Goal: Task Accomplishment & Management: Complete application form

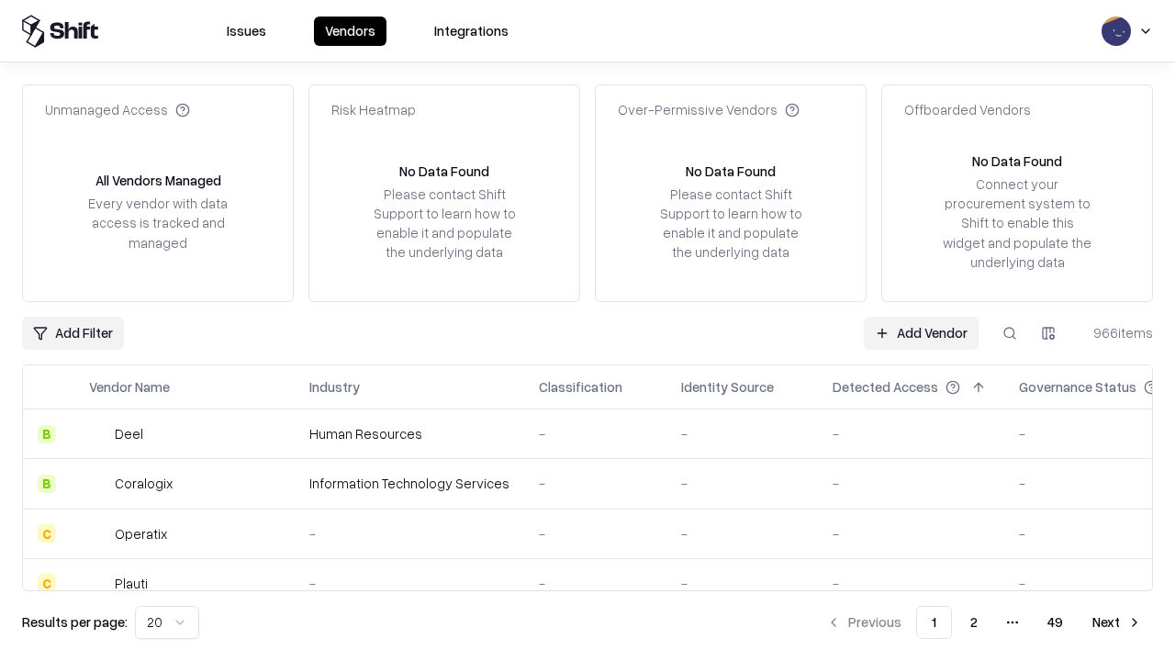
click at [921, 332] on link "Add Vendor" at bounding box center [921, 333] width 115 height 33
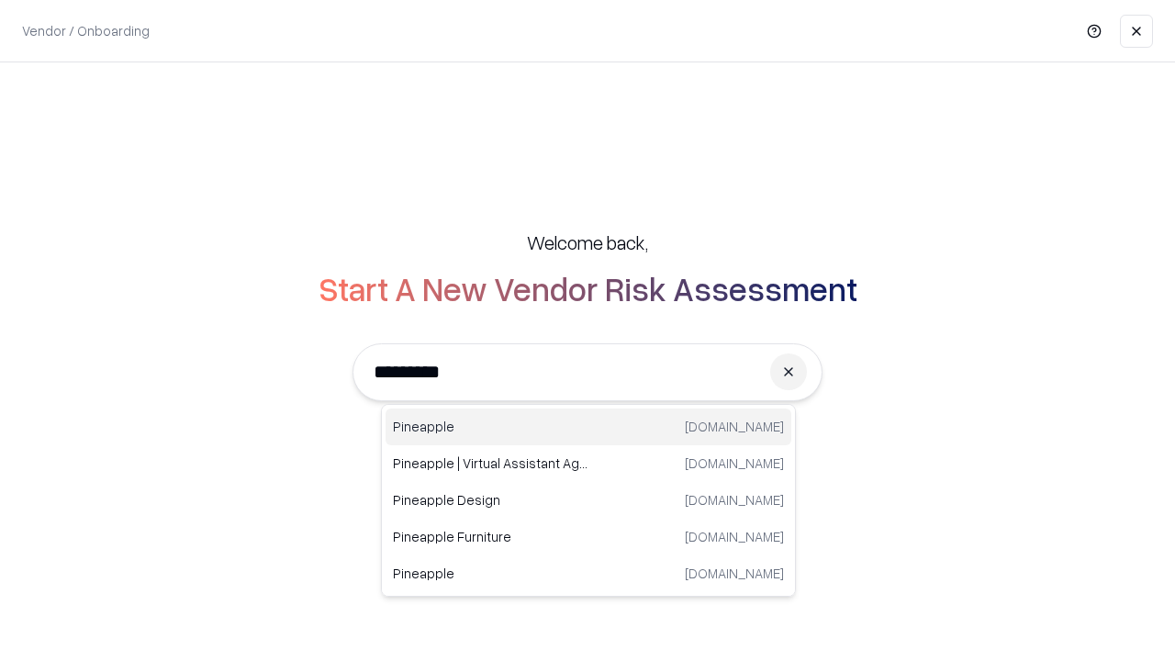
click at [588, 427] on div "Pineapple pineappleenergy.com" at bounding box center [588, 426] width 406 height 37
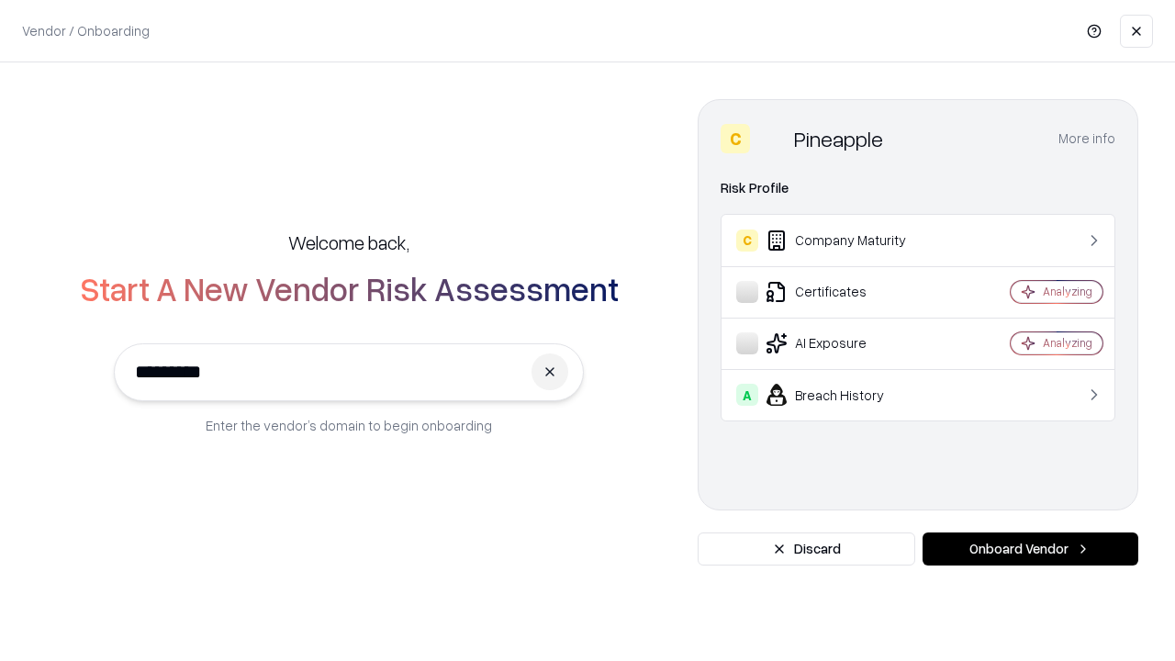
type input "*********"
click at [1030, 549] on button "Onboard Vendor" at bounding box center [1030, 548] width 216 height 33
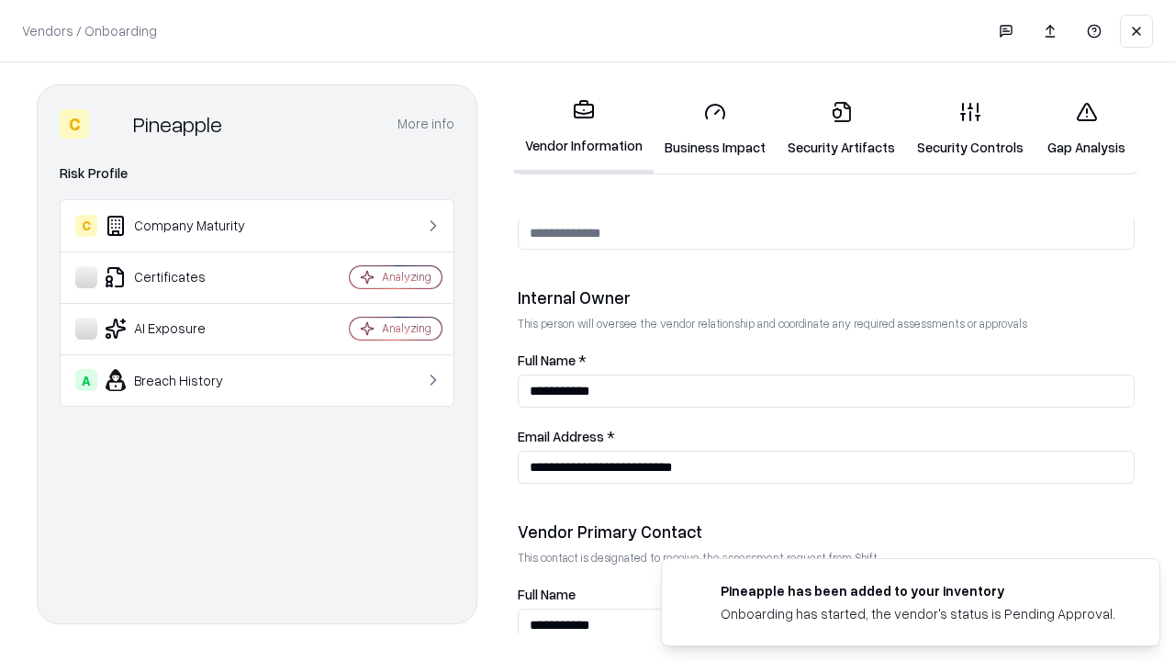
scroll to position [951, 0]
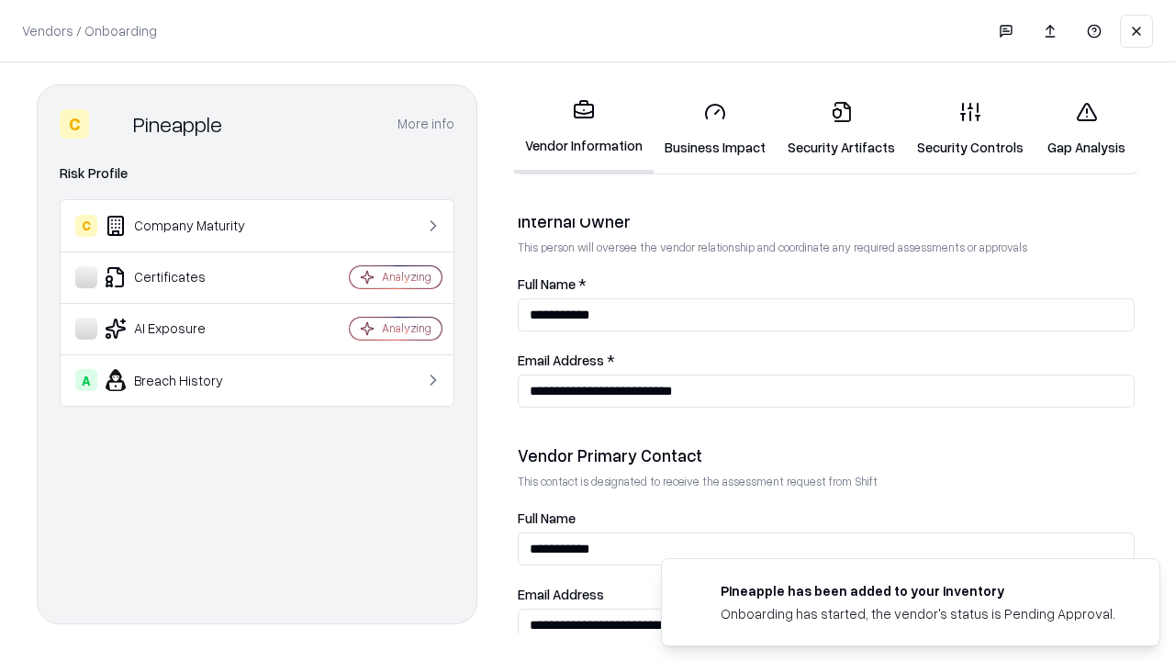
click at [715, 128] on link "Business Impact" at bounding box center [715, 128] width 123 height 85
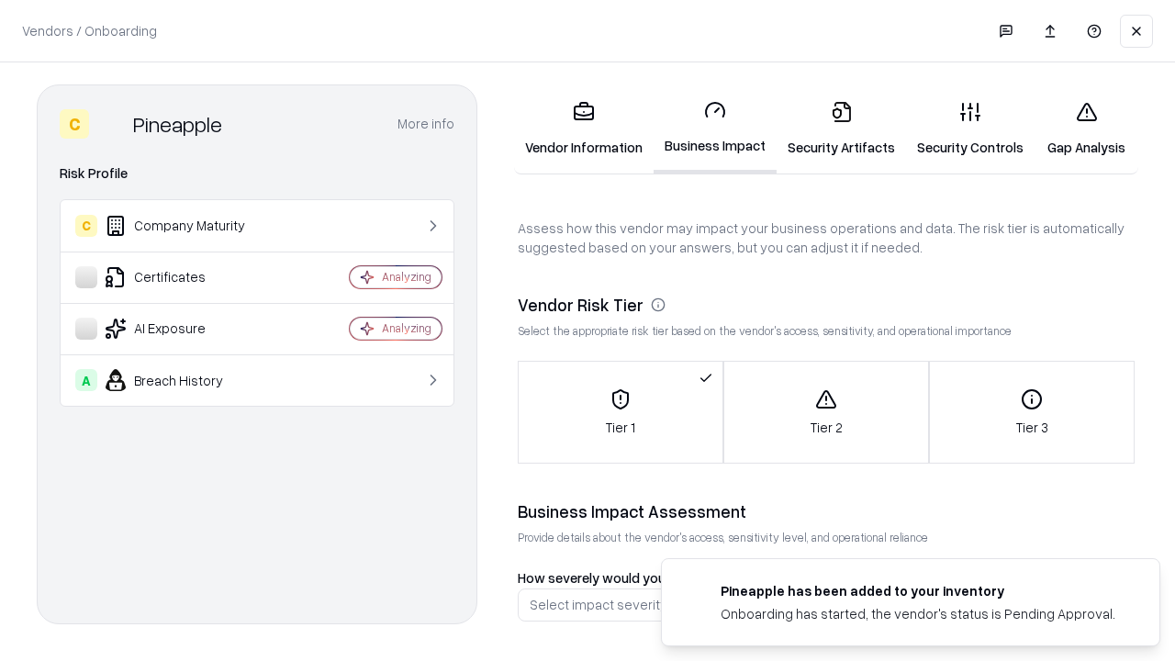
click at [841, 128] on link "Security Artifacts" at bounding box center [840, 128] width 129 height 85
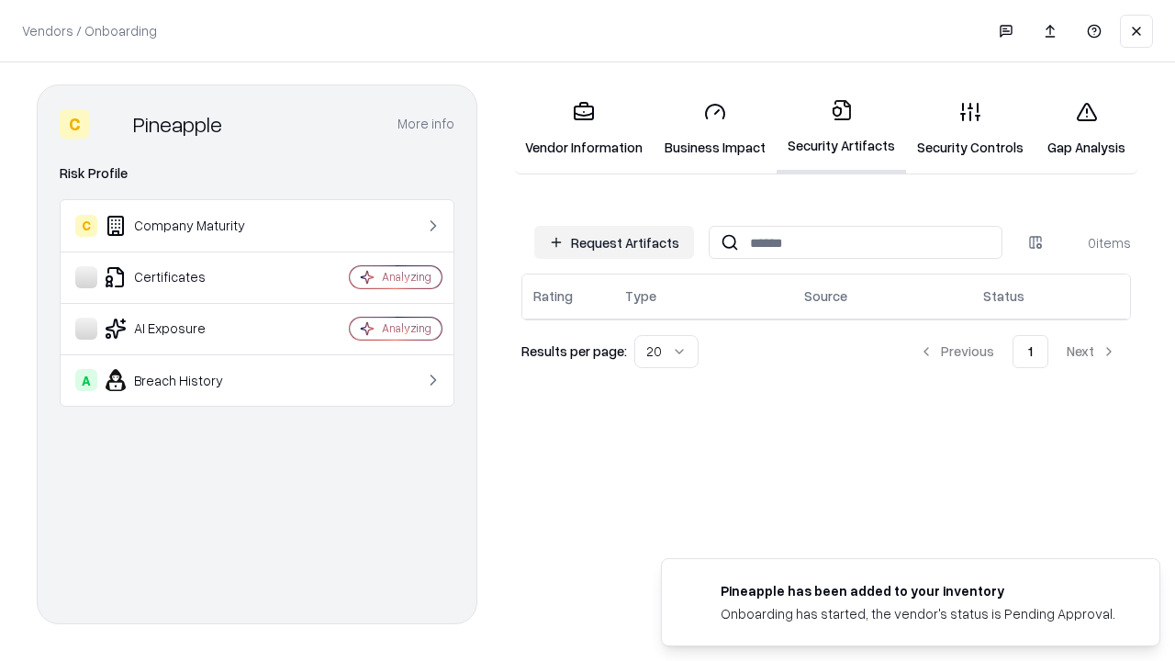
click at [614, 242] on button "Request Artifacts" at bounding box center [614, 242] width 160 height 33
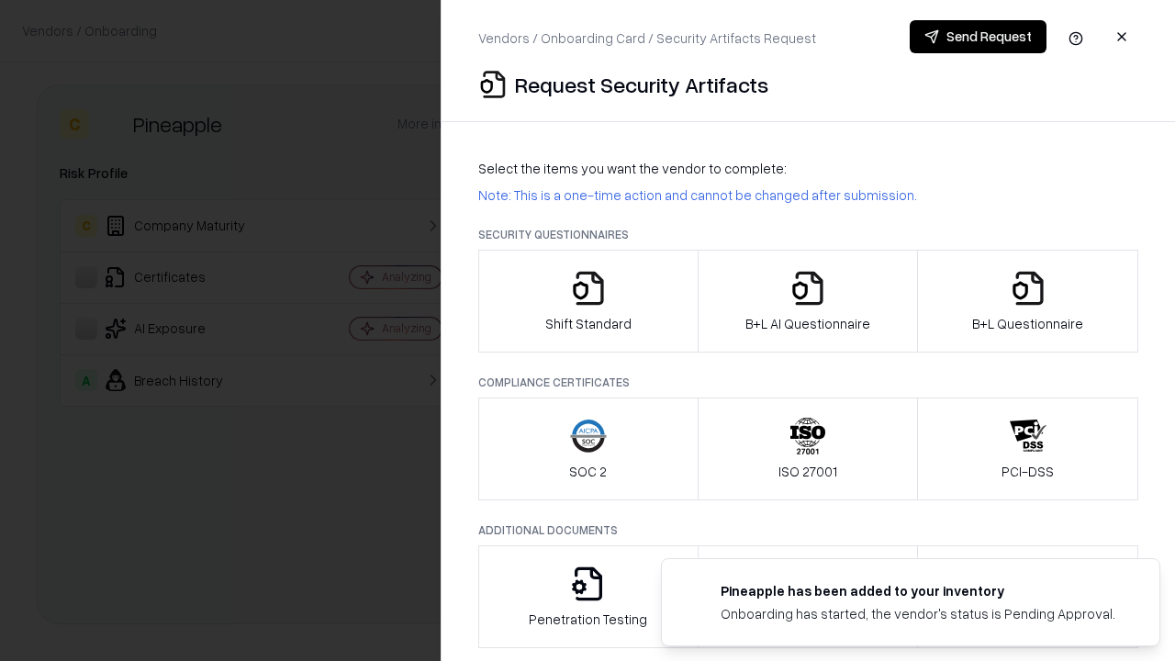
click at [587, 301] on icon "button" at bounding box center [588, 288] width 37 height 37
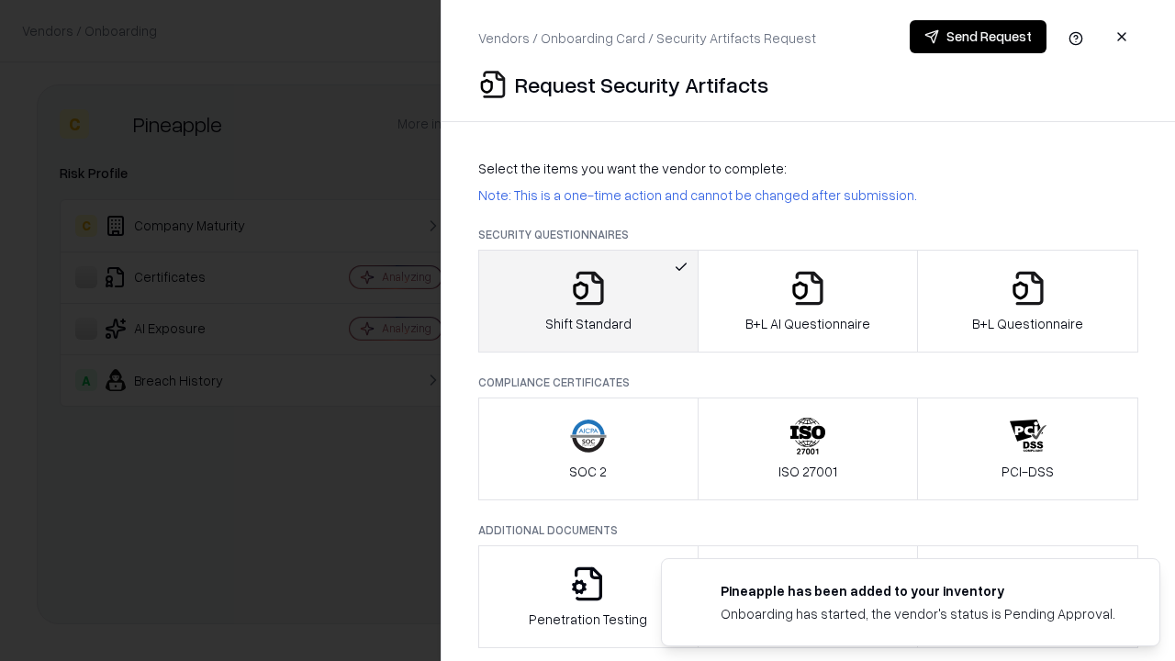
click at [978, 37] on button "Send Request" at bounding box center [978, 36] width 137 height 33
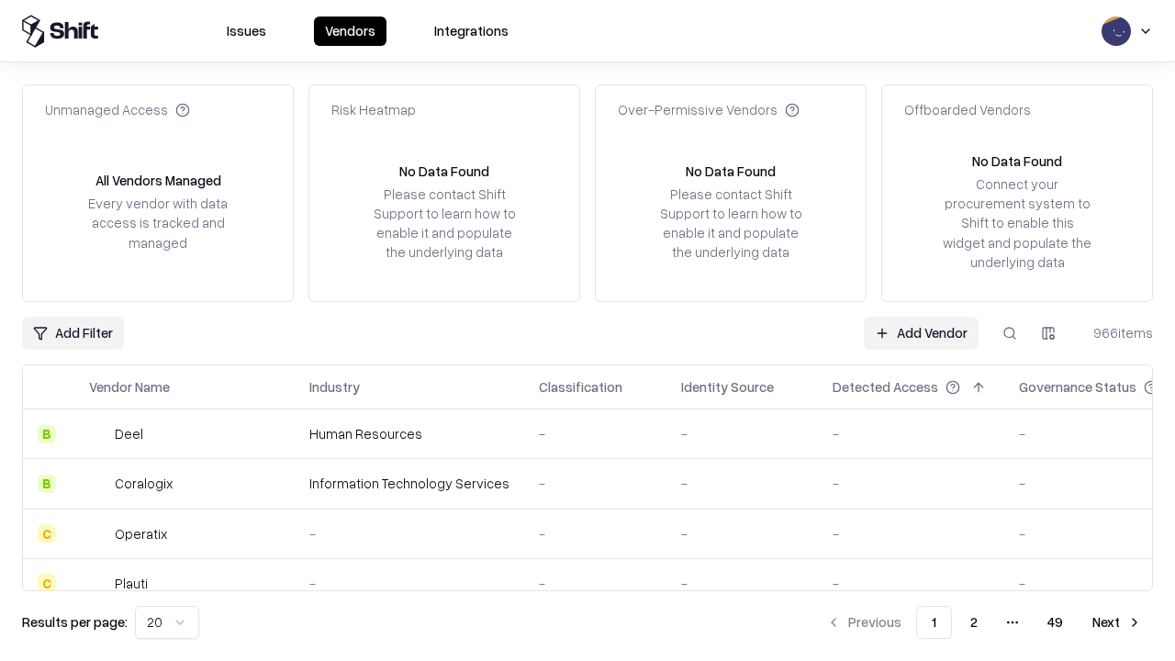
click at [1010, 332] on button at bounding box center [1009, 333] width 33 height 33
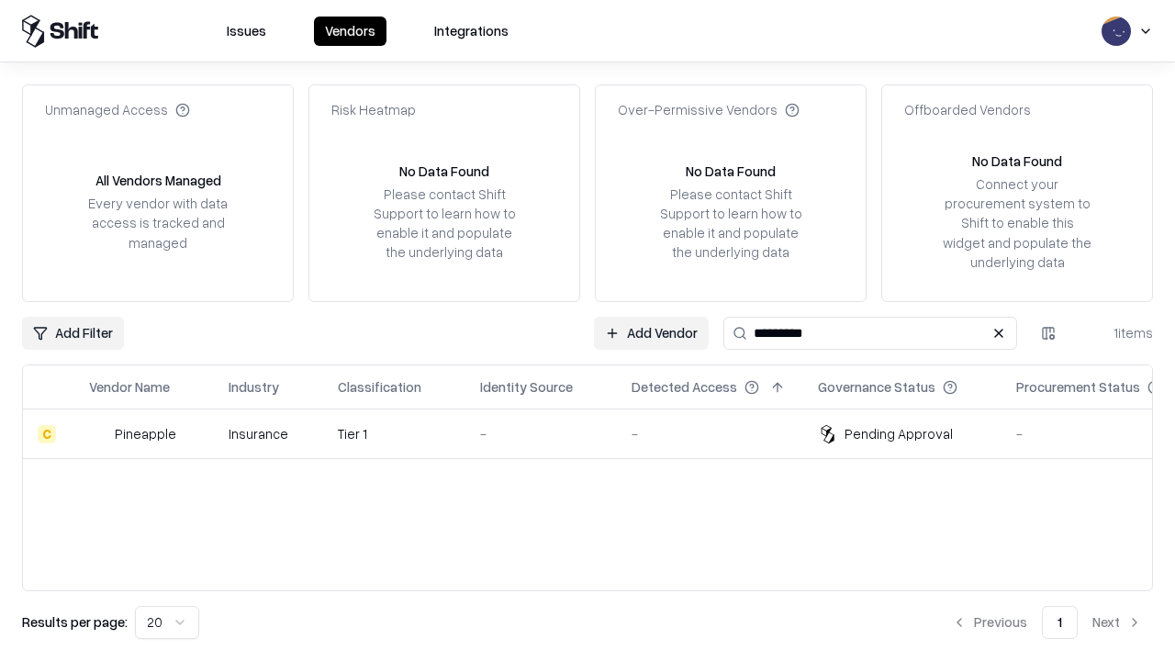
type input "*********"
click at [598, 433] on div "-" at bounding box center [541, 433] width 122 height 19
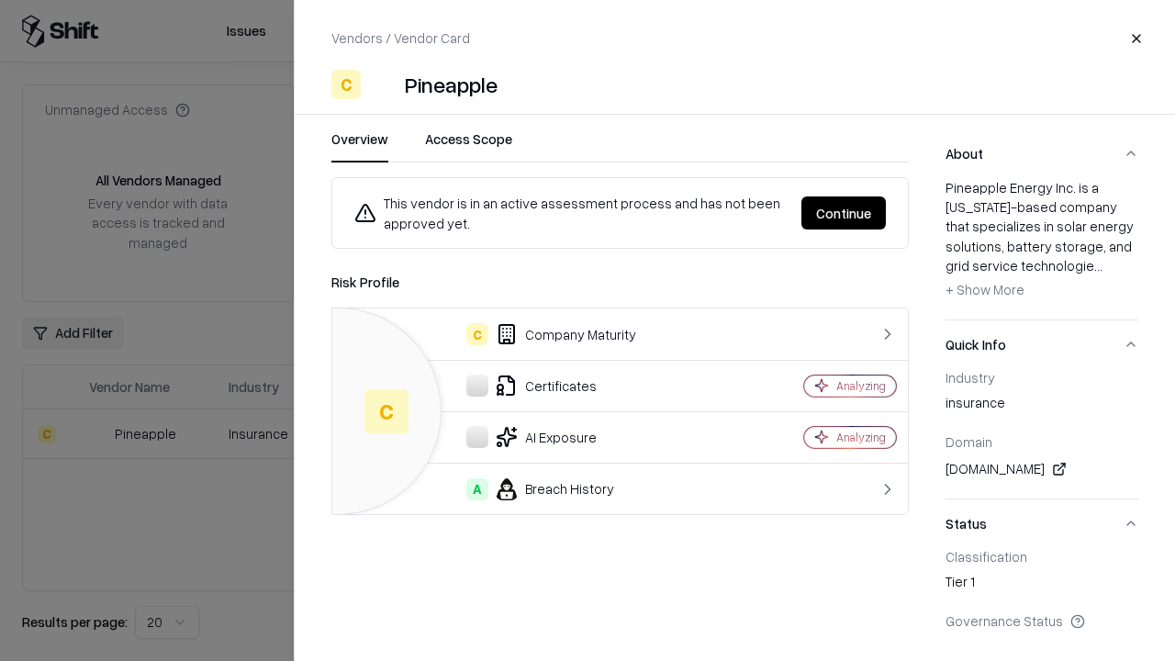
click at [843, 213] on button "Continue" at bounding box center [843, 212] width 84 height 33
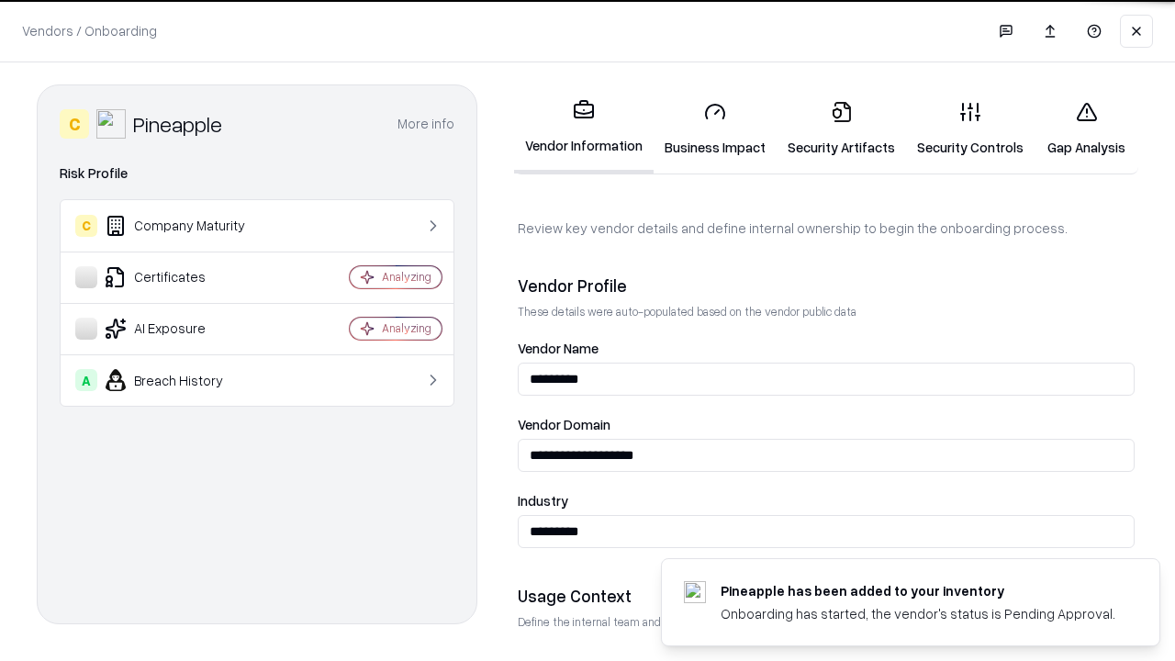
click at [841, 128] on link "Security Artifacts" at bounding box center [840, 128] width 129 height 85
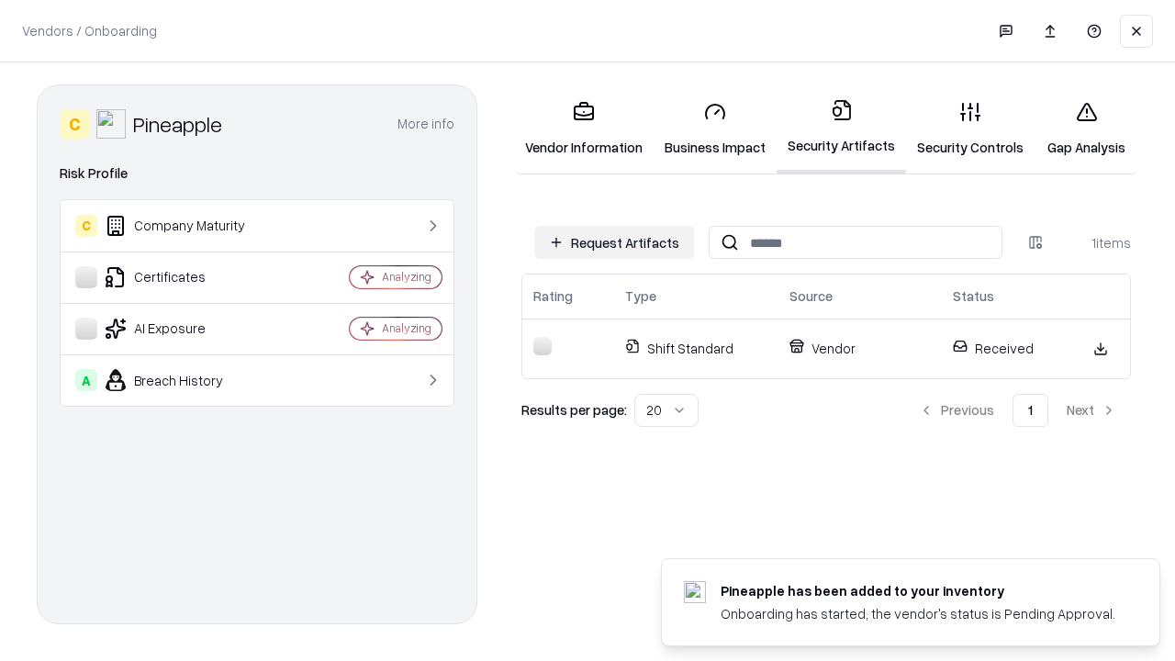
click at [970, 128] on link "Security Controls" at bounding box center [970, 128] width 128 height 85
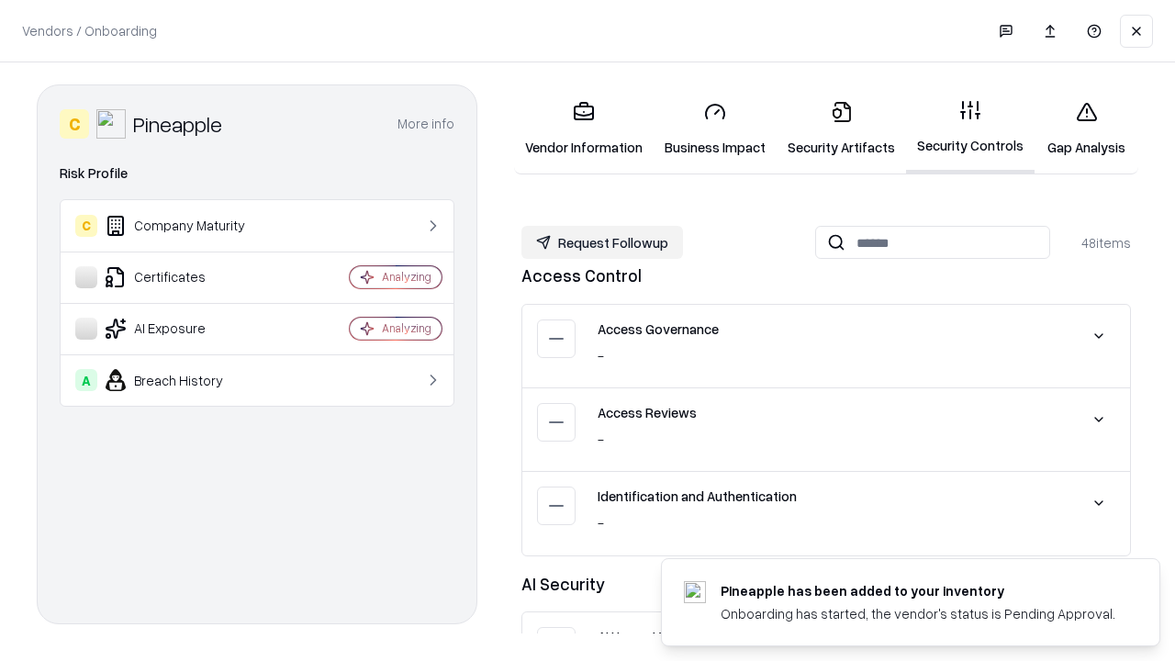
click at [602, 242] on button "Request Followup" at bounding box center [602, 242] width 162 height 33
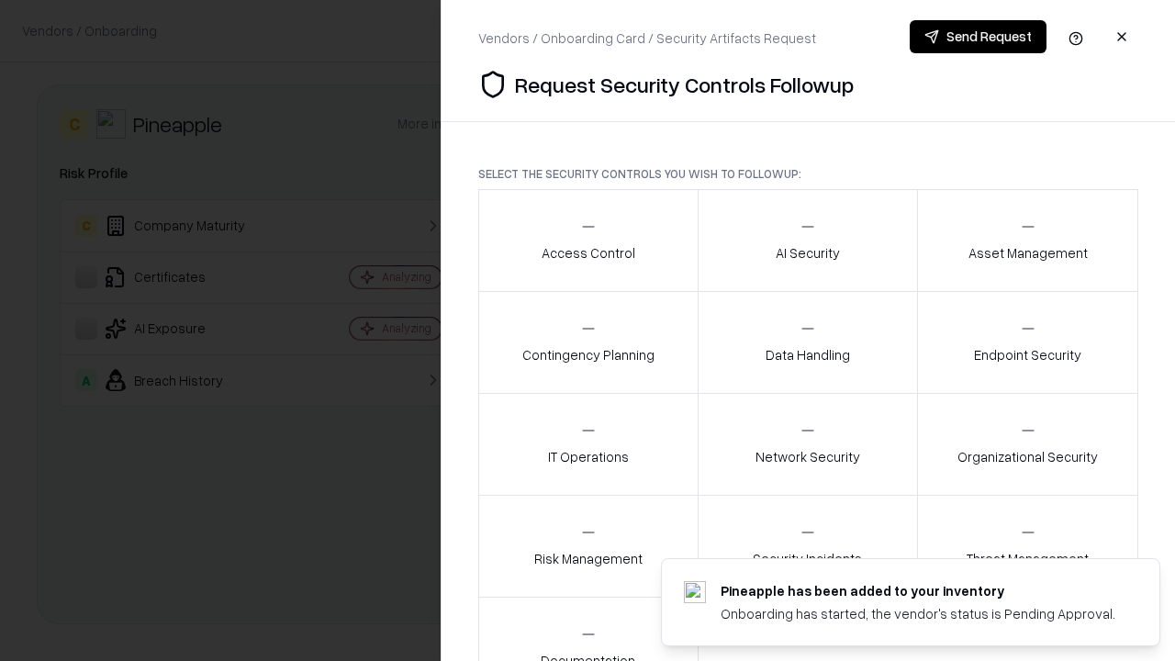
click at [587, 240] on div "Access Control" at bounding box center [589, 240] width 94 height 45
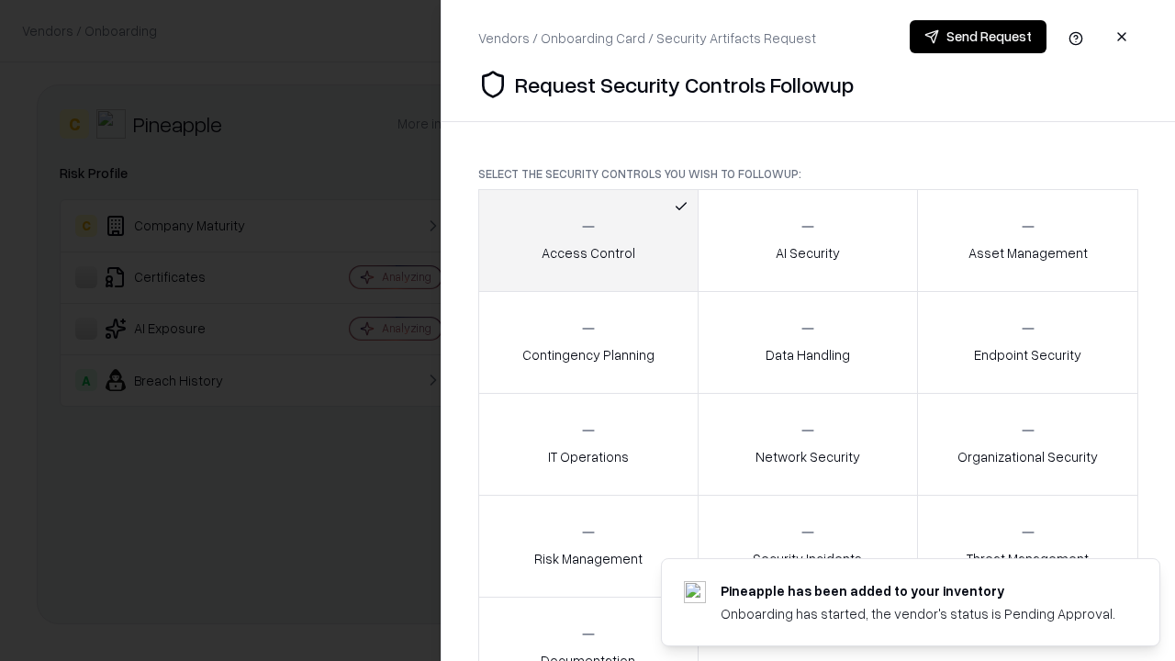
click at [978, 37] on button "Send Request" at bounding box center [978, 36] width 137 height 33
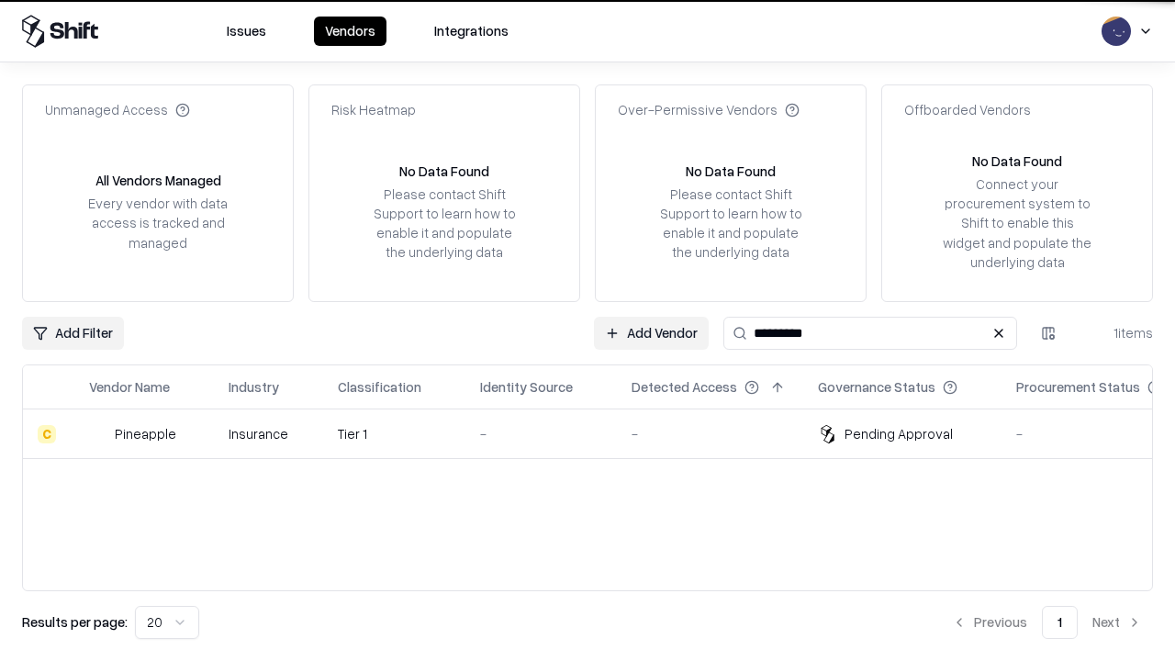
type input "*********"
click at [598, 433] on div "-" at bounding box center [541, 433] width 122 height 19
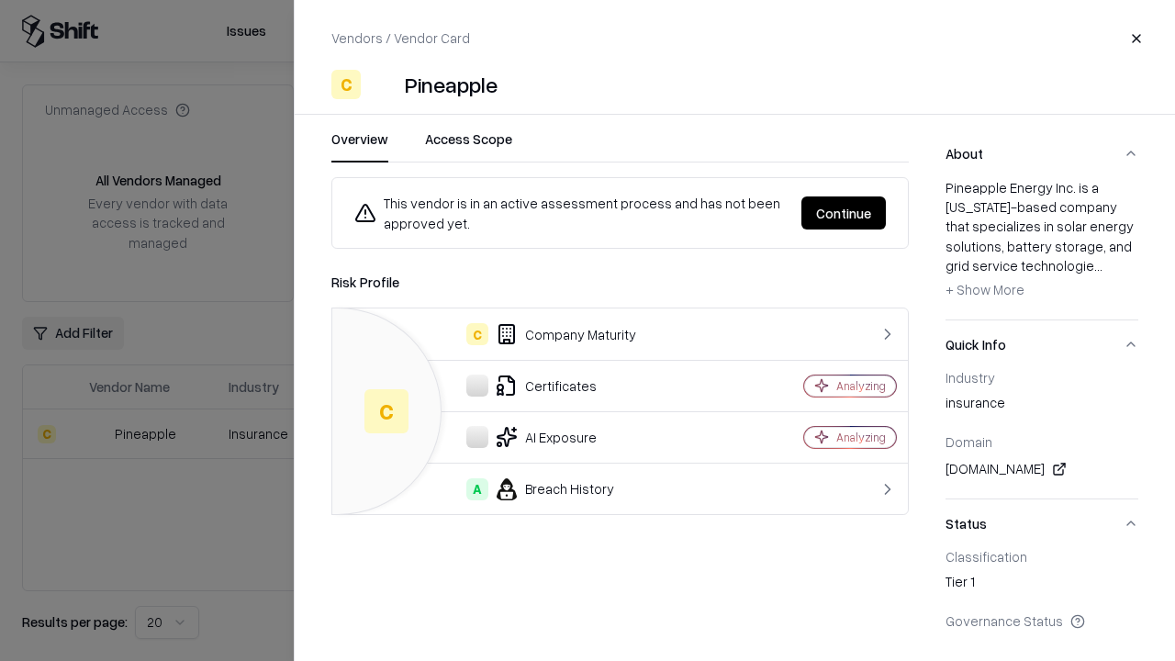
click at [843, 213] on button "Continue" at bounding box center [843, 212] width 84 height 33
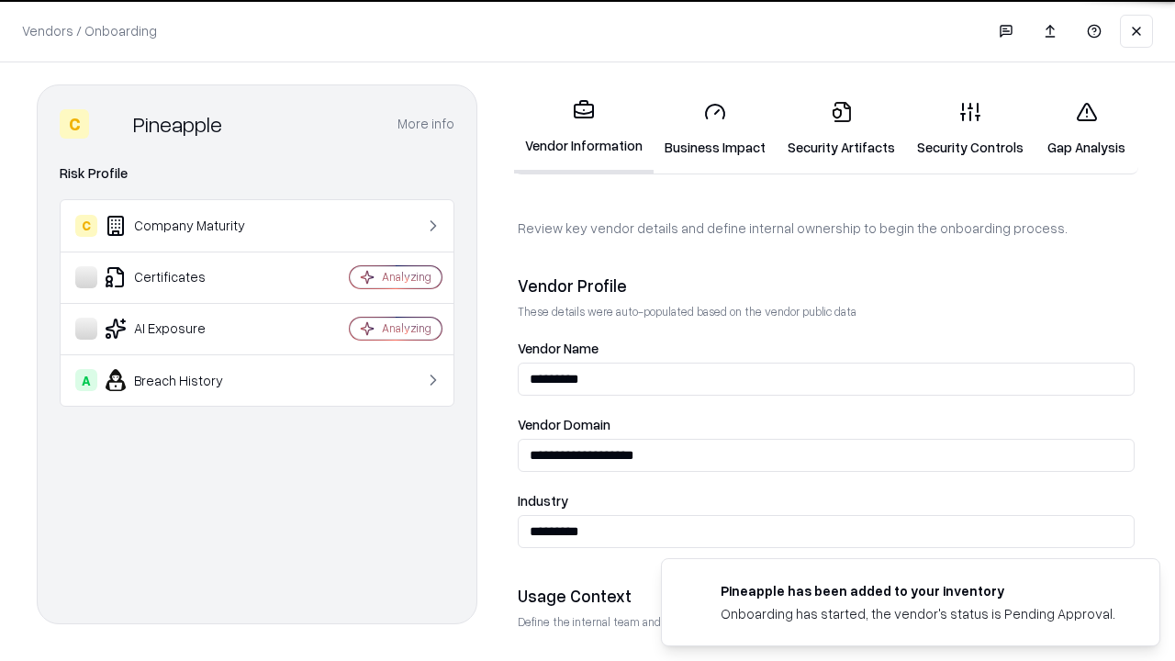
click at [1086, 128] on link "Gap Analysis" at bounding box center [1086, 128] width 104 height 85
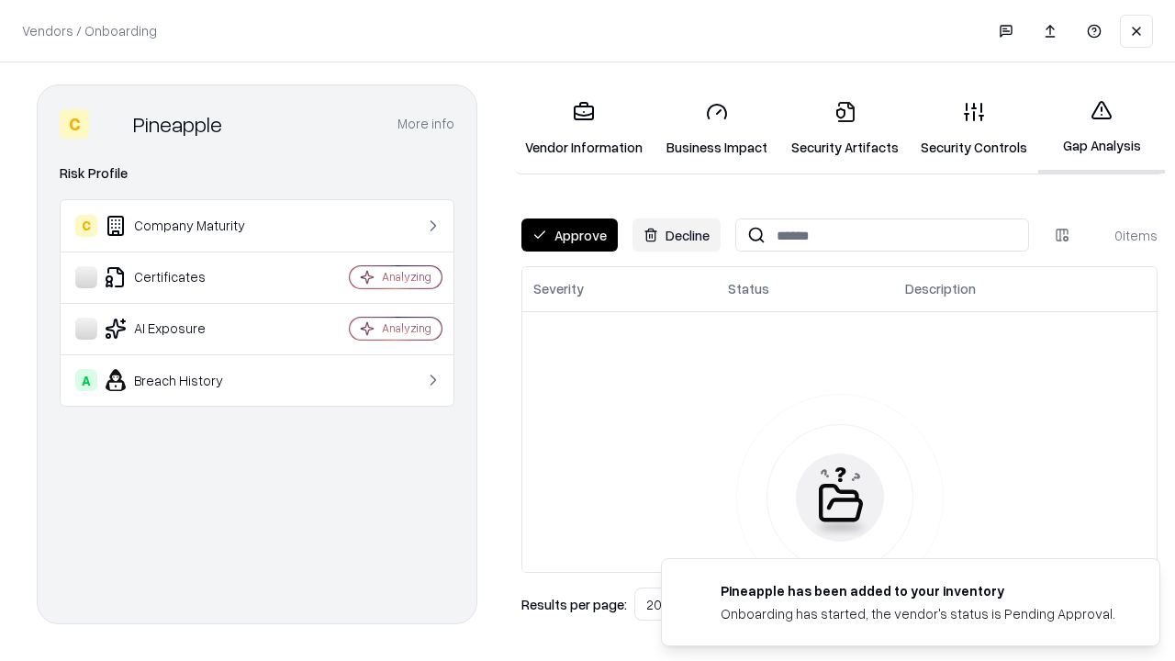
click at [569, 235] on button "Approve" at bounding box center [569, 234] width 96 height 33
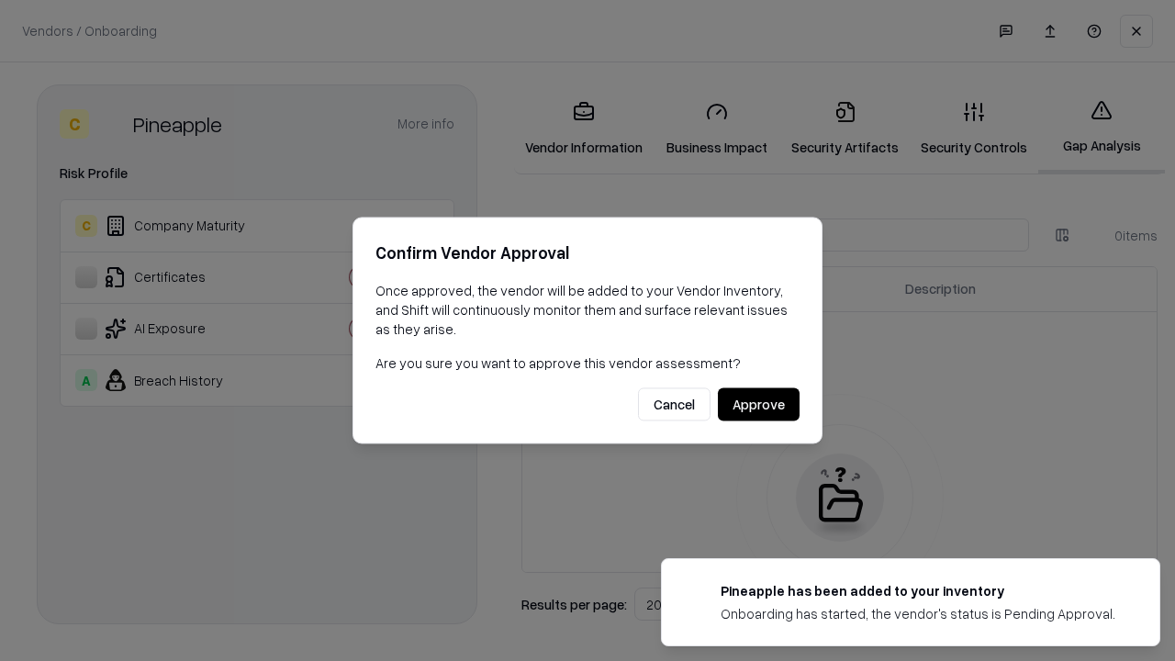
click at [758, 404] on button "Approve" at bounding box center [759, 404] width 82 height 33
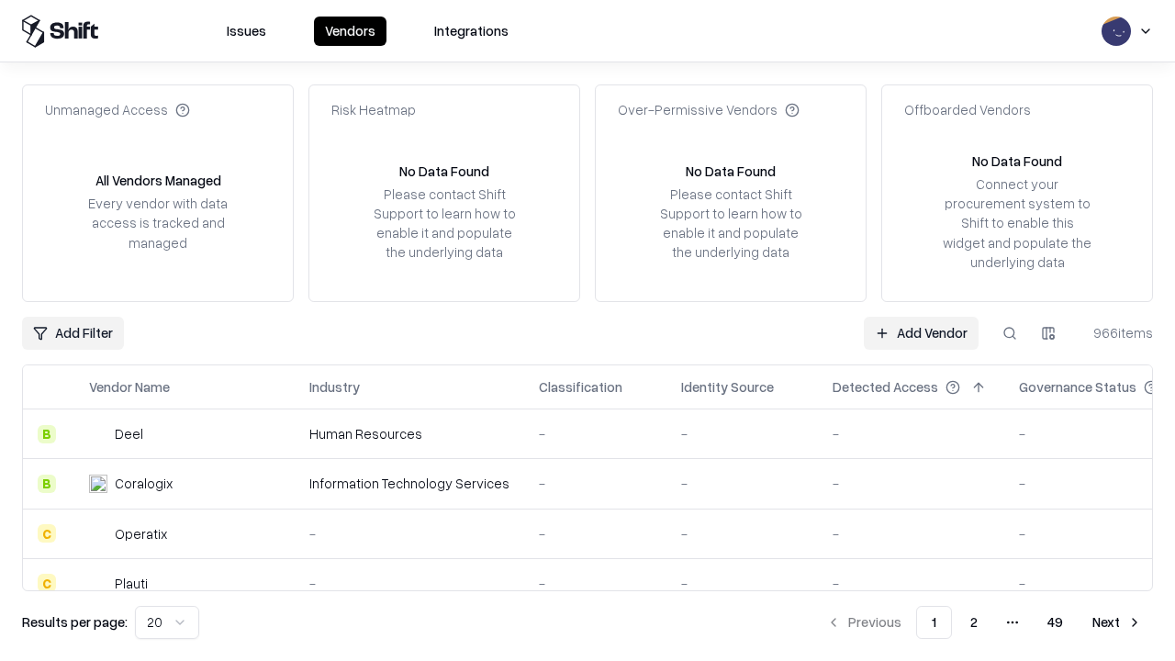
type input "*********"
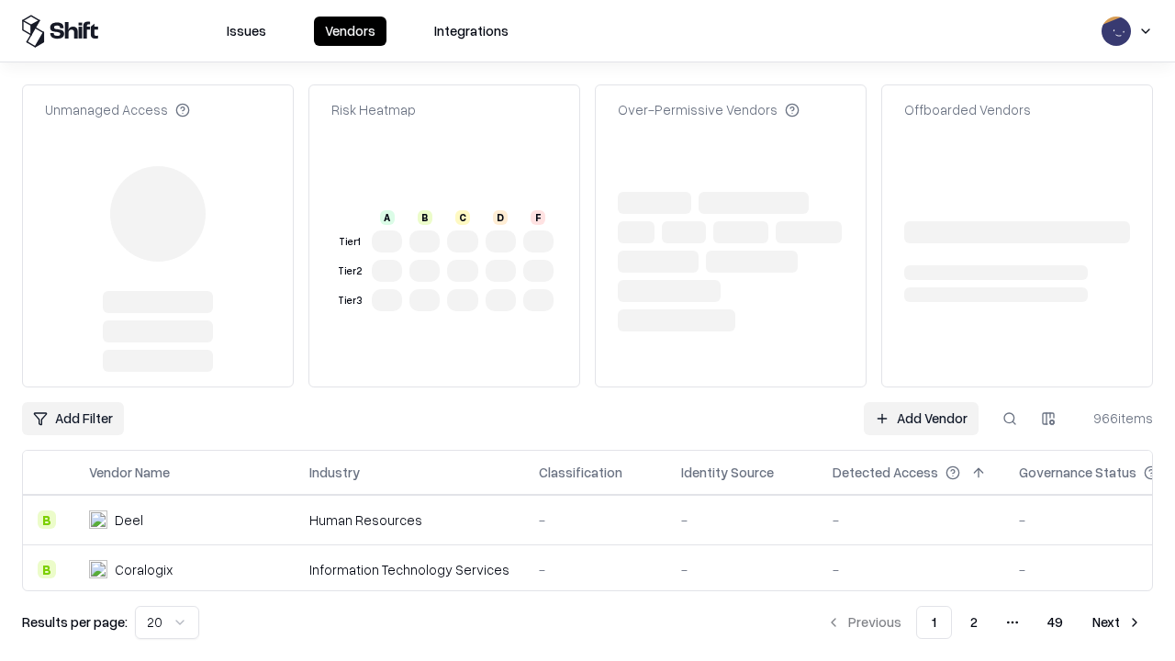
click at [921, 402] on link "Add Vendor" at bounding box center [921, 418] width 115 height 33
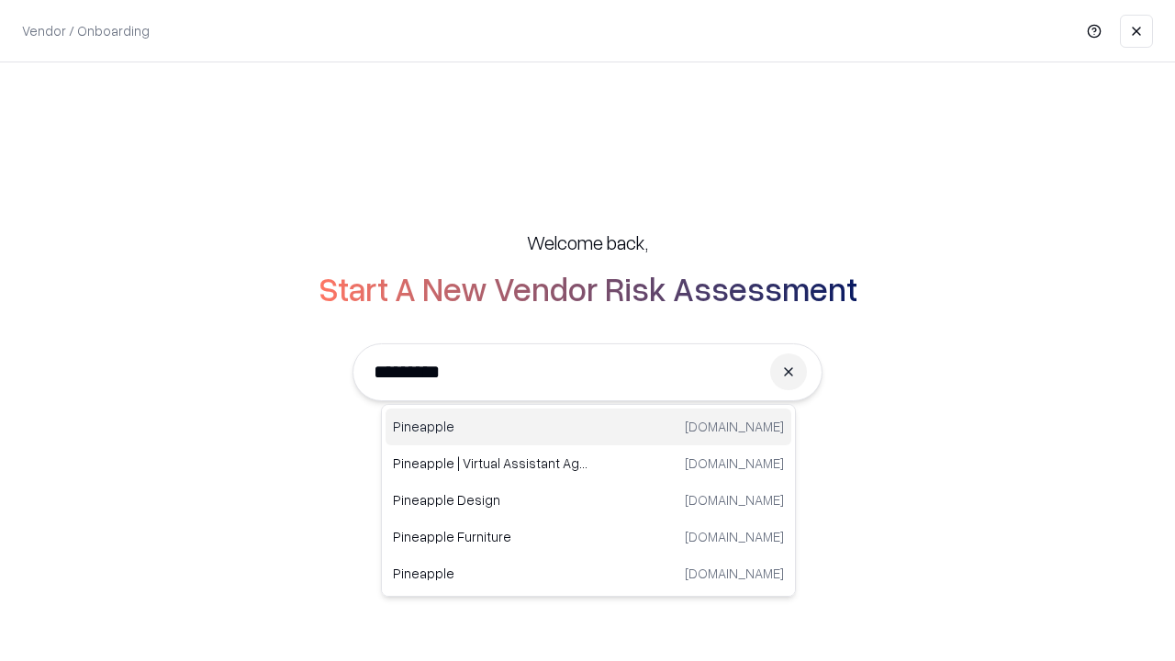
click at [588, 427] on div "Pineapple [DOMAIN_NAME]" at bounding box center [588, 426] width 406 height 37
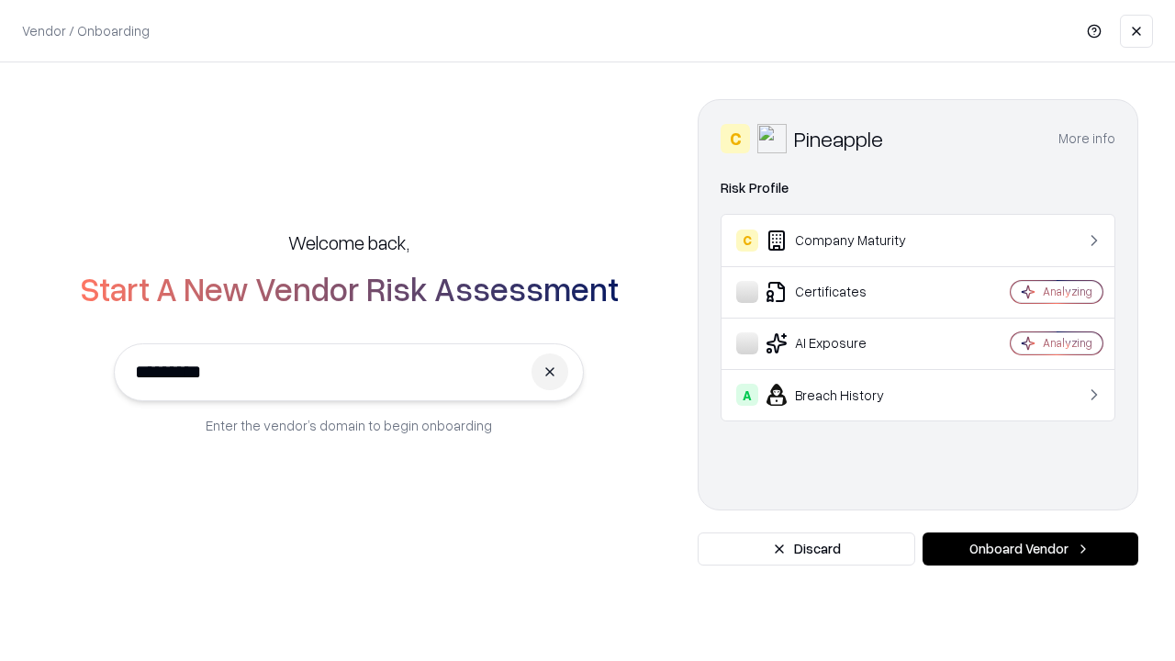
type input "*********"
click at [1030, 549] on button "Onboard Vendor" at bounding box center [1030, 548] width 216 height 33
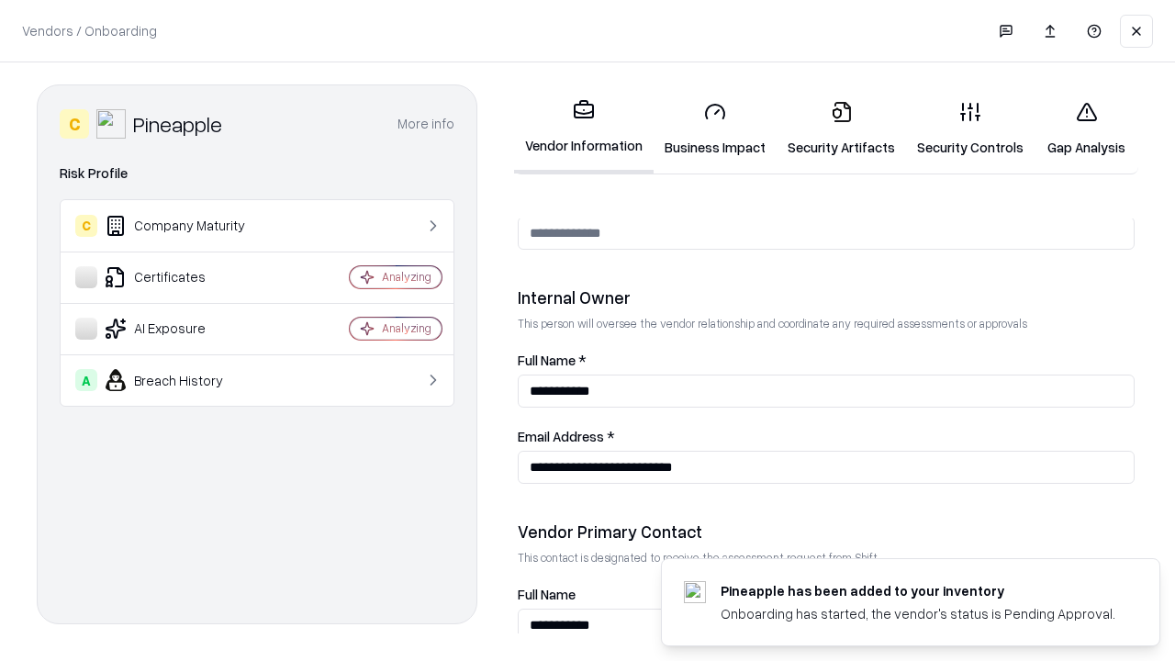
scroll to position [951, 0]
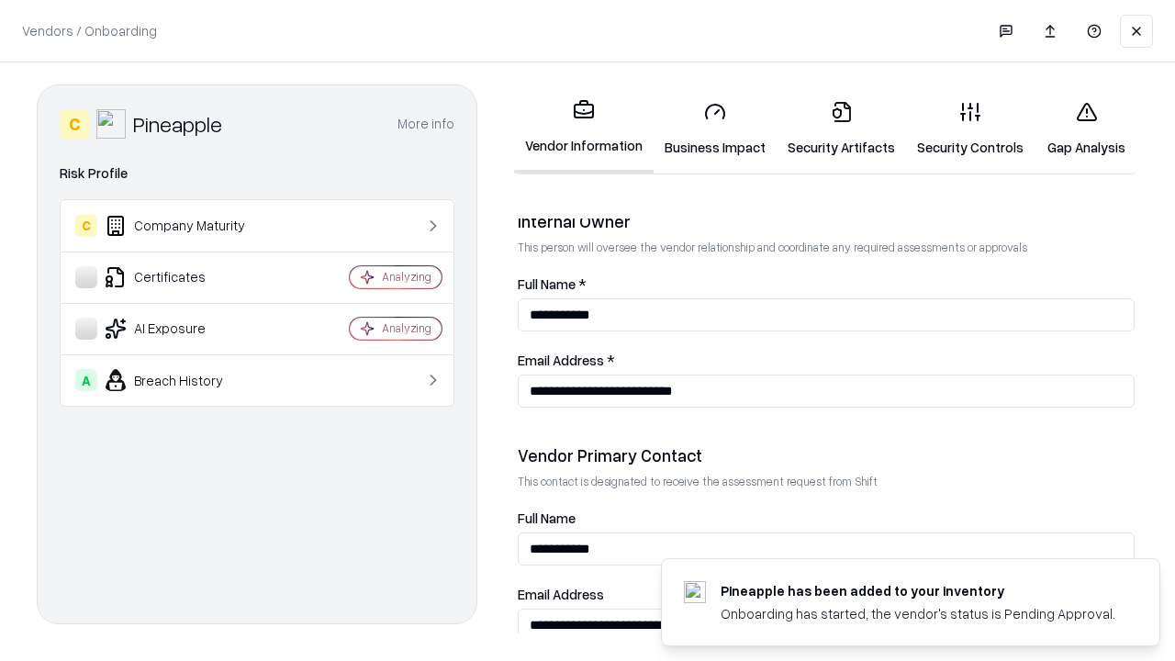
click at [1086, 128] on link "Gap Analysis" at bounding box center [1086, 128] width 104 height 85
